Goal: Task Accomplishment & Management: Manage account settings

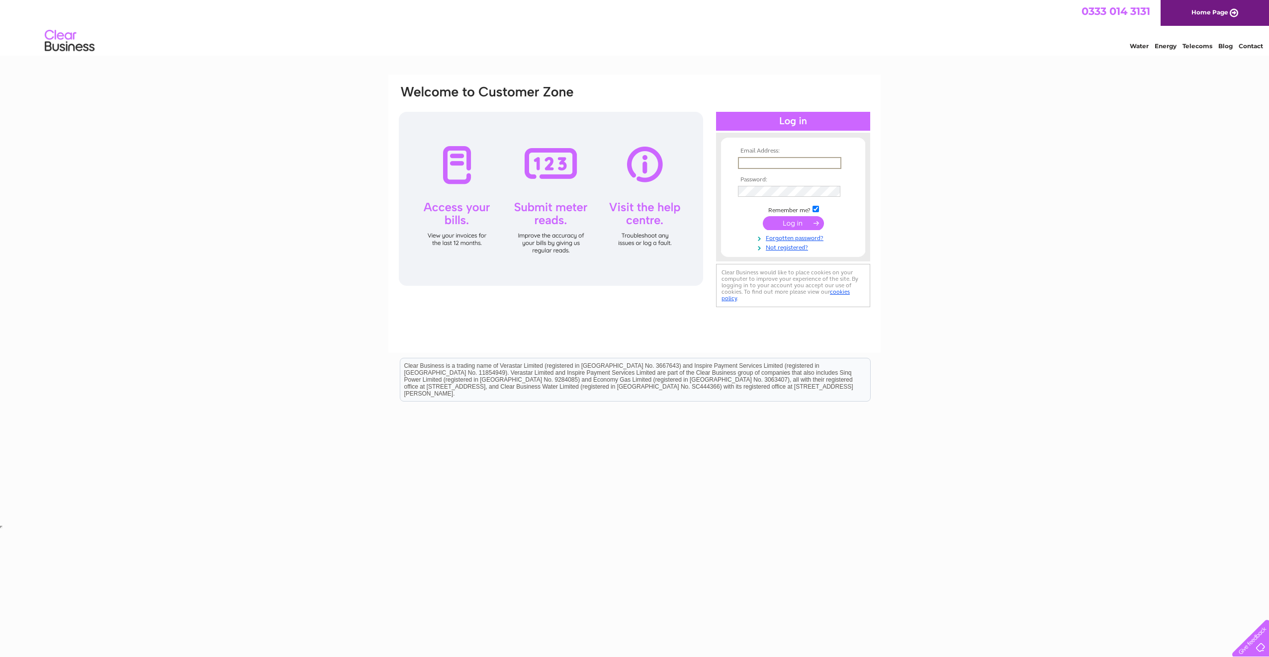
click at [802, 157] on input "text" at bounding box center [789, 163] width 103 height 12
type input "vgaal@nusconsulting.co.uk"
click at [790, 223] on input "submit" at bounding box center [793, 223] width 61 height 14
click at [790, 219] on input "submit" at bounding box center [793, 223] width 61 height 14
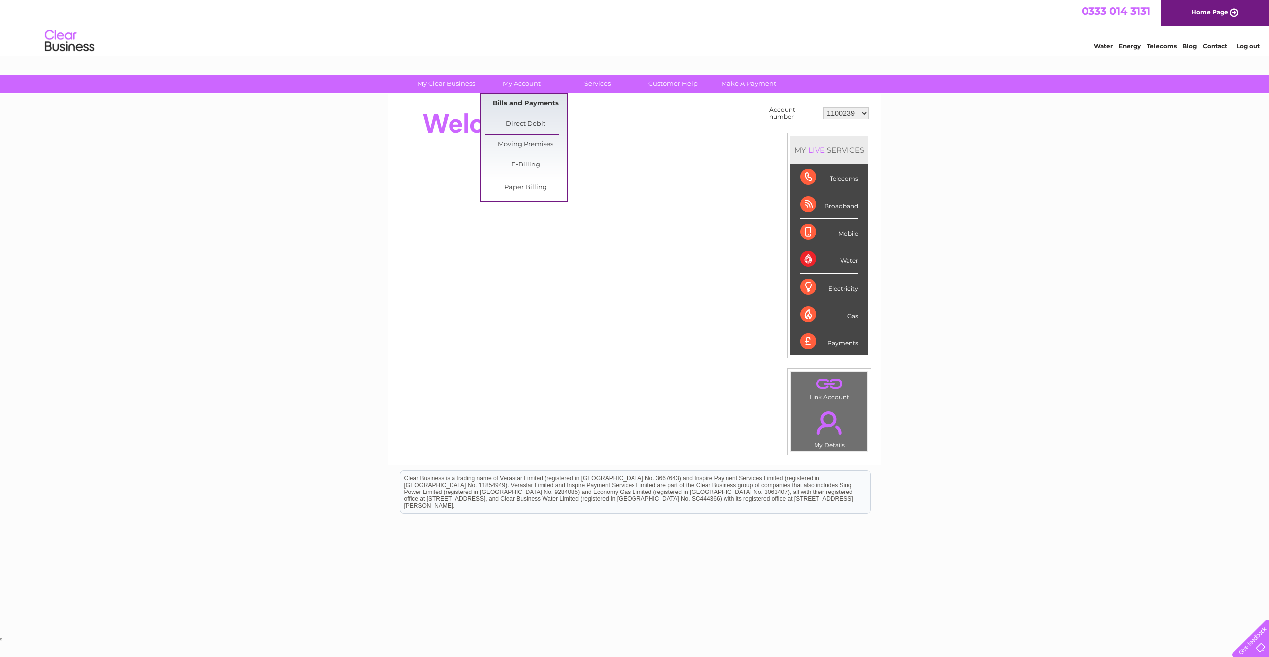
click at [511, 102] on link "Bills and Payments" at bounding box center [526, 104] width 82 height 20
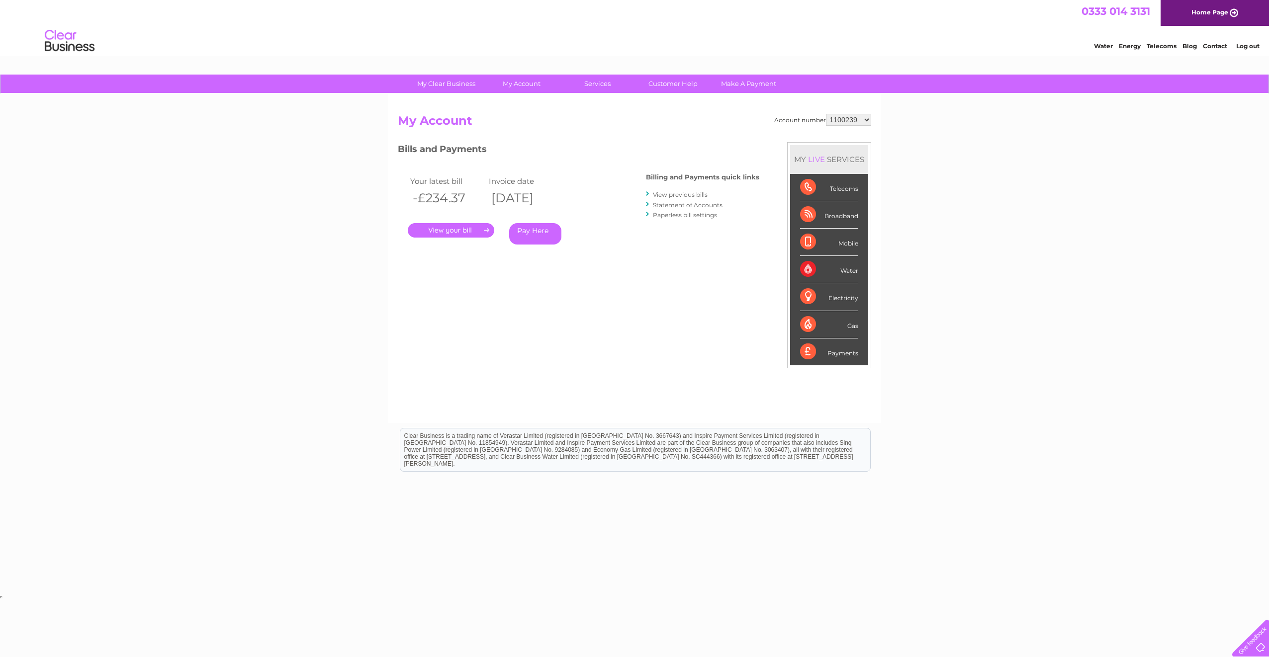
click at [848, 116] on select "1100239 30280827 30284276 30286940 30287957 30298651 30298652 30298653 30298654…" at bounding box center [848, 120] width 45 height 12
click at [1104, 300] on div "My Clear Business Login Details My Details My Preferences Link Account My Accou…" at bounding box center [634, 334] width 1269 height 519
click at [1244, 45] on link "Log out" at bounding box center [1247, 45] width 23 height 7
